Goal: Find contact information: Find contact information

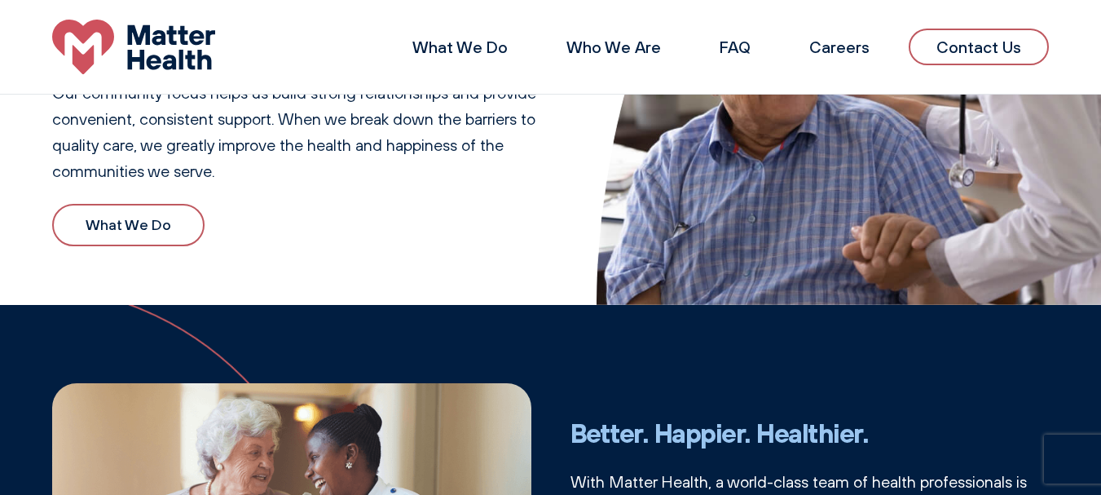
scroll to position [218, 0]
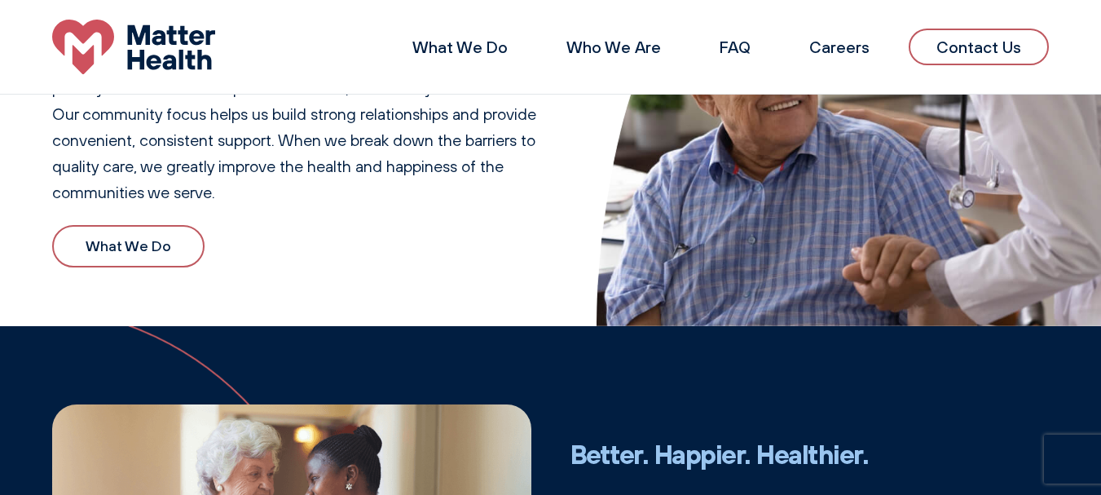
click at [126, 242] on link "What We Do" at bounding box center [128, 246] width 152 height 43
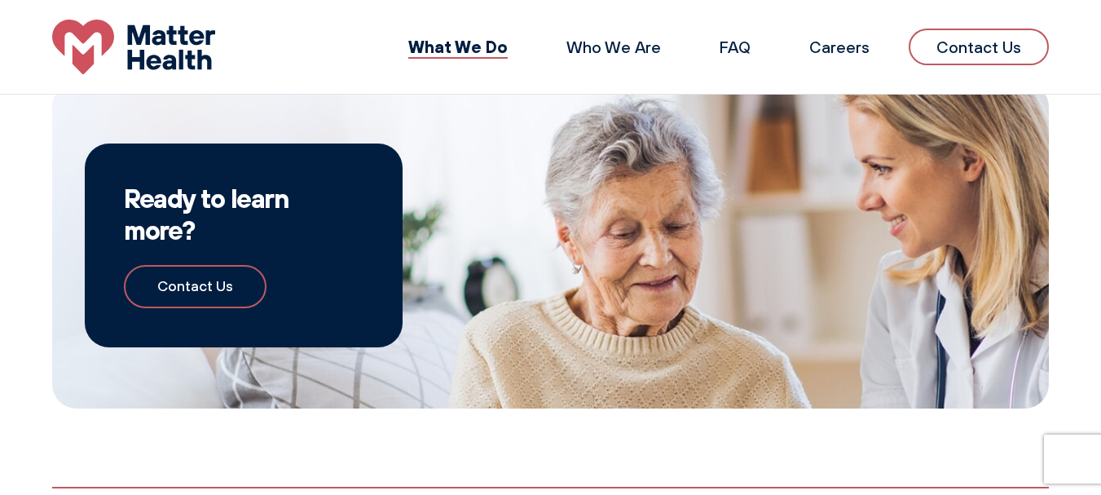
scroll to position [1224, 0]
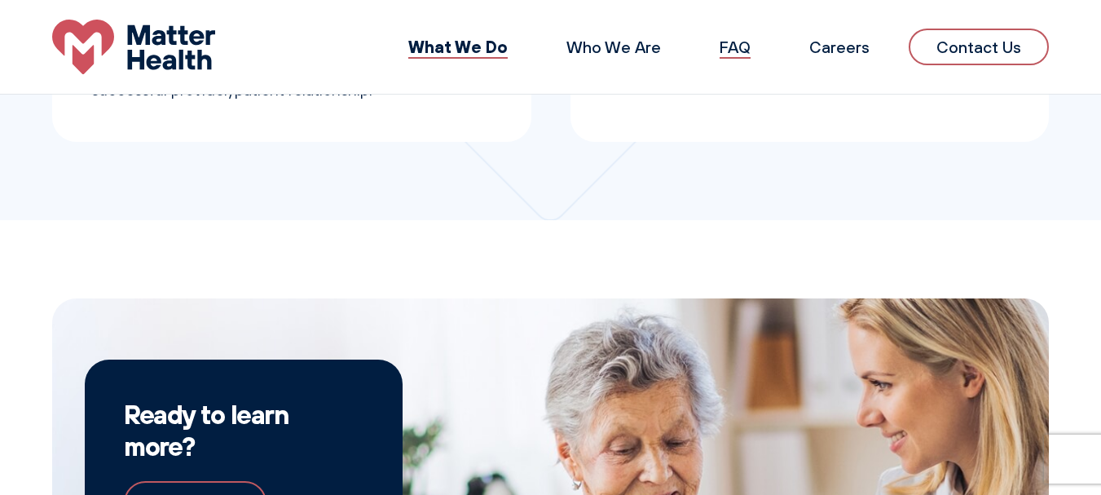
click at [730, 46] on link "FAQ" at bounding box center [734, 47] width 31 height 20
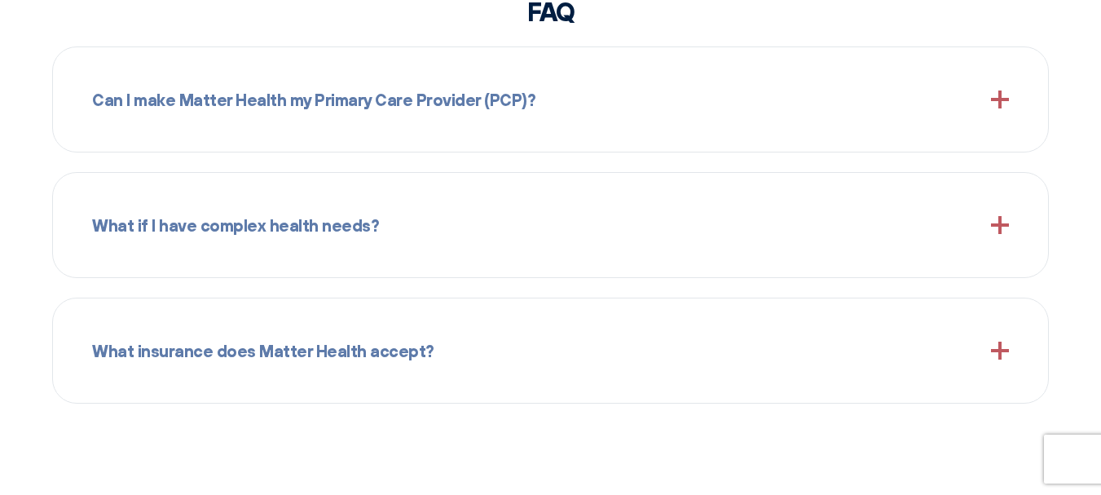
scroll to position [1650, 0]
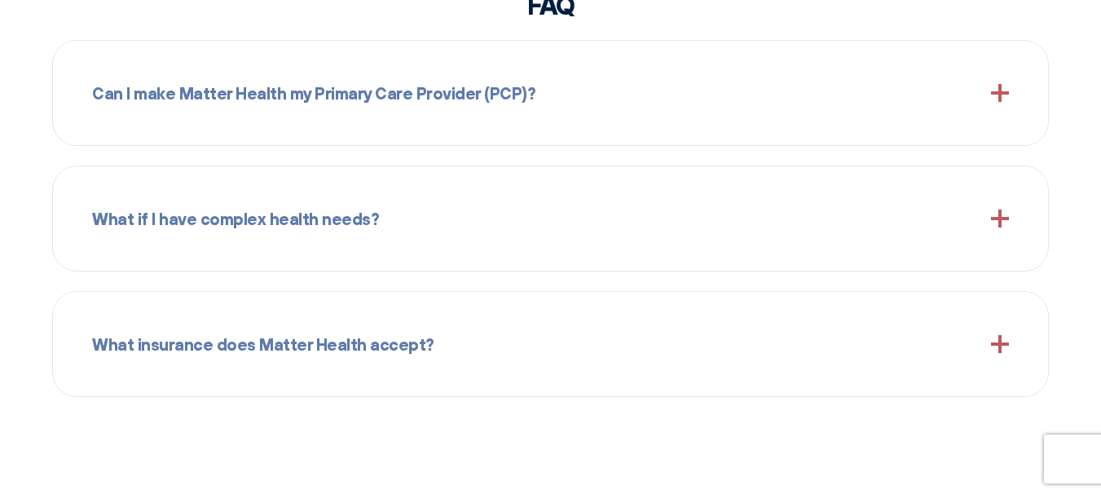
click at [997, 215] on span at bounding box center [1000, 218] width 18 height 18
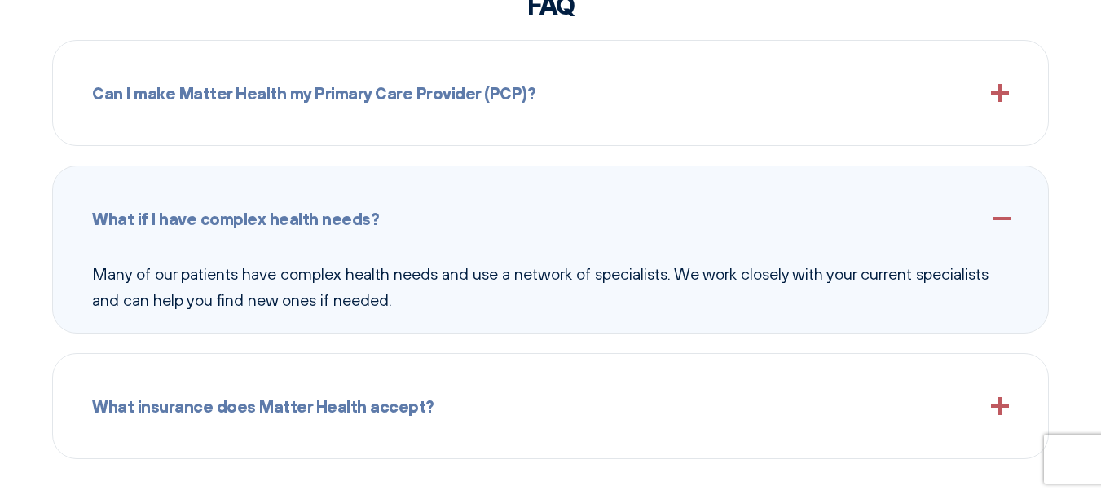
click at [996, 218] on span at bounding box center [1000, 218] width 18 height 18
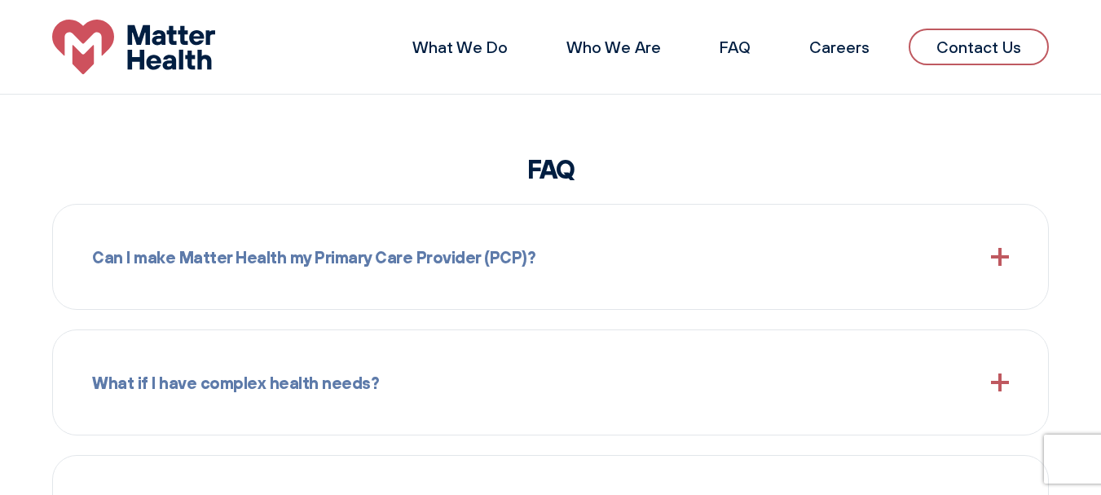
scroll to position [1320, 0]
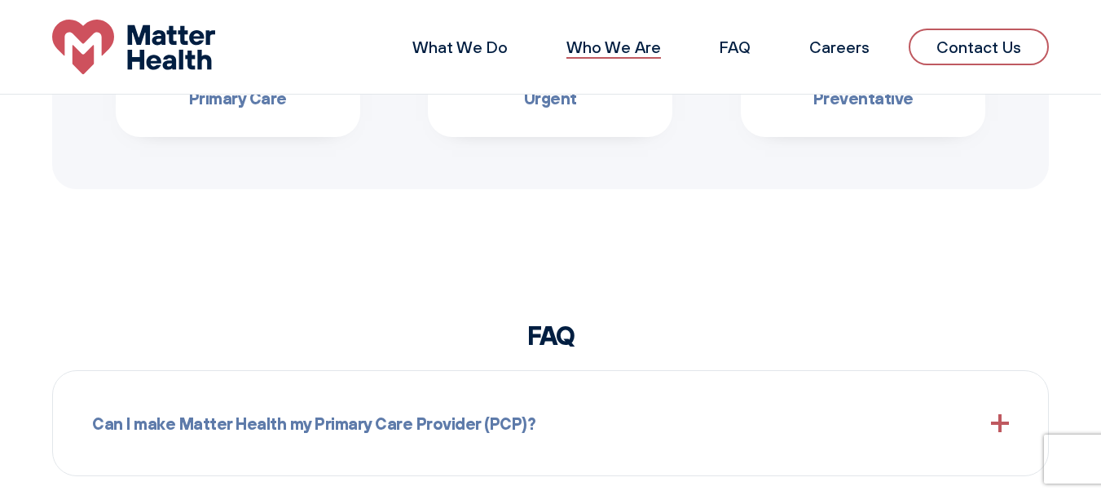
click at [608, 49] on link "Who We Are" at bounding box center [613, 47] width 95 height 20
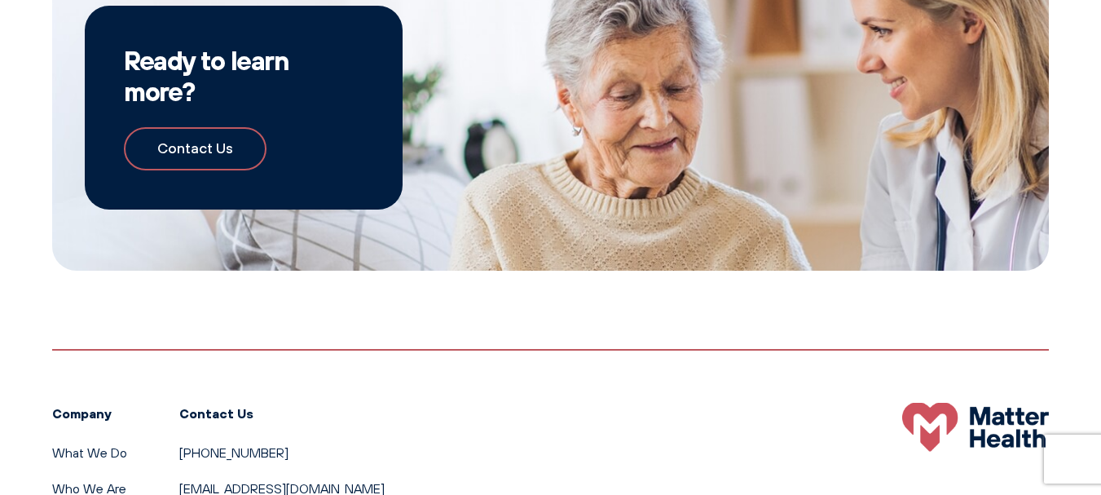
scroll to position [1607, 0]
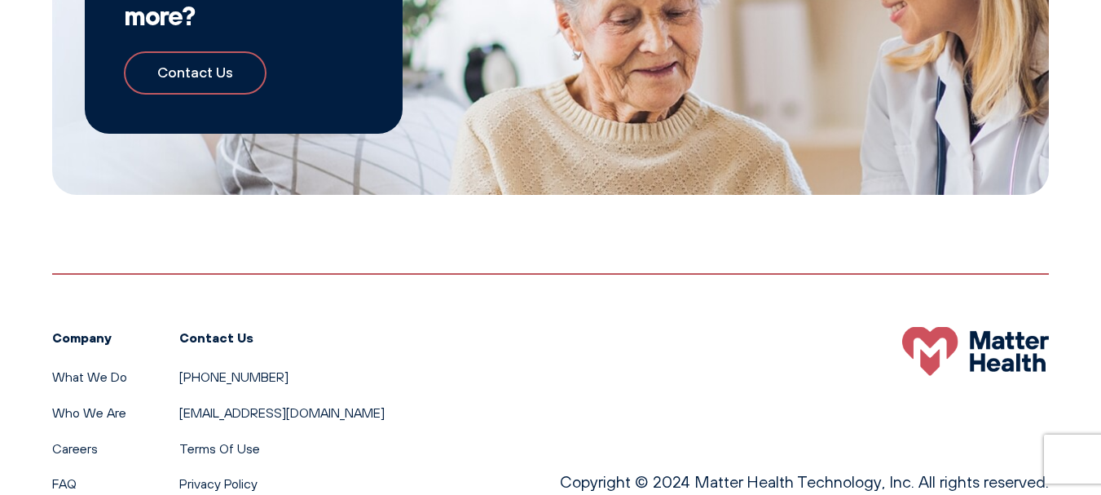
click at [196, 71] on link "Contact Us" at bounding box center [195, 72] width 143 height 43
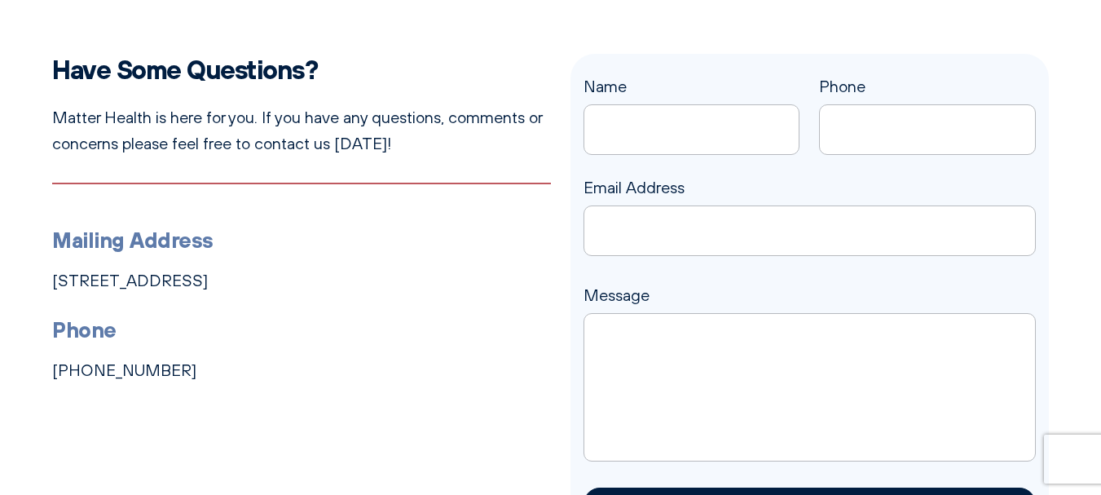
scroll to position [130, 0]
